Goal: Check status: Check status

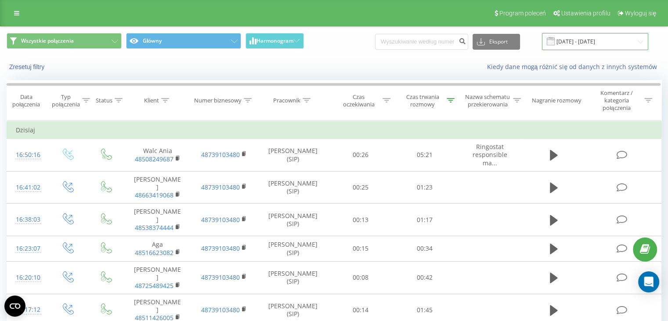
click at [588, 43] on input "22.09.2025 - 22.09.2025" at bounding box center [595, 41] width 106 height 17
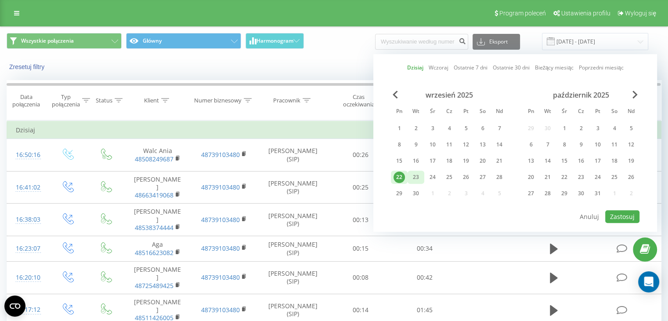
click at [413, 174] on div "23" at bounding box center [415, 176] width 11 height 11
click at [623, 211] on button "Zastosuj" at bounding box center [622, 216] width 34 height 13
type input "[DATE] - [DATE]"
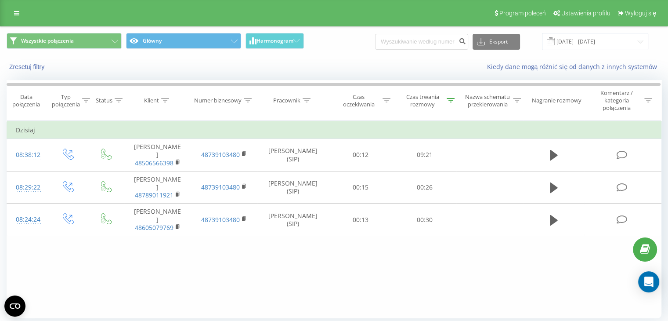
click at [458, 271] on div "Filtruj według warunków Jest równe Wprowadź wartość Anuluj OK Filtruj według wa…" at bounding box center [334, 219] width 655 height 198
